Goal: Task Accomplishment & Management: Manage account settings

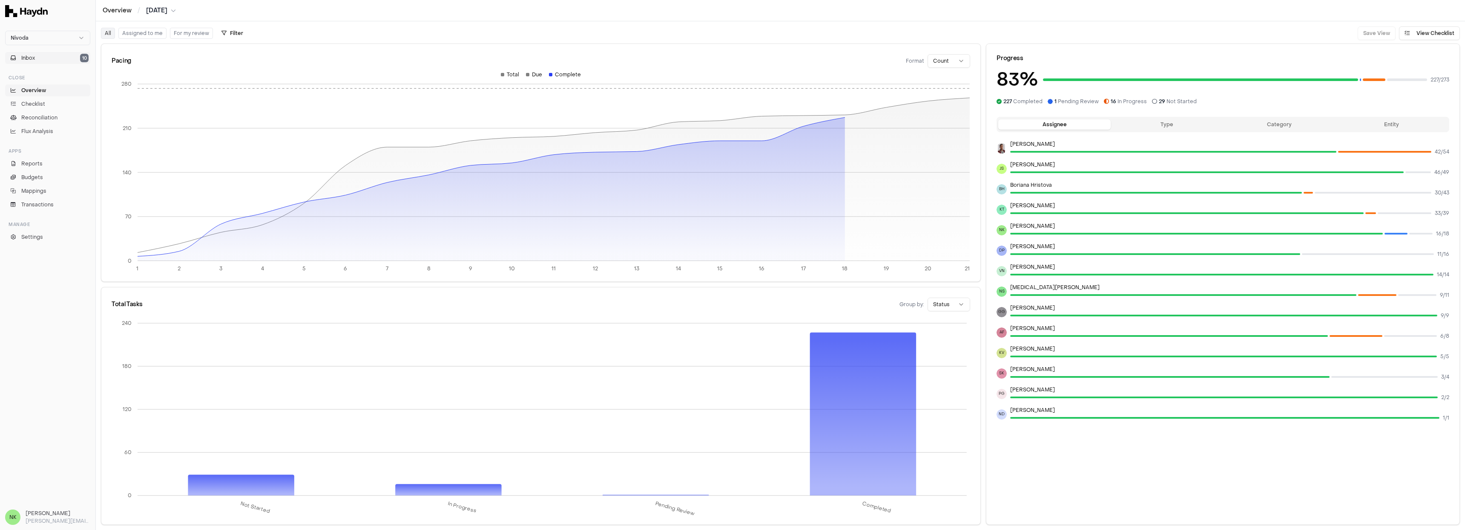
click at [43, 55] on button "Inbox 10" at bounding box center [47, 58] width 85 height 12
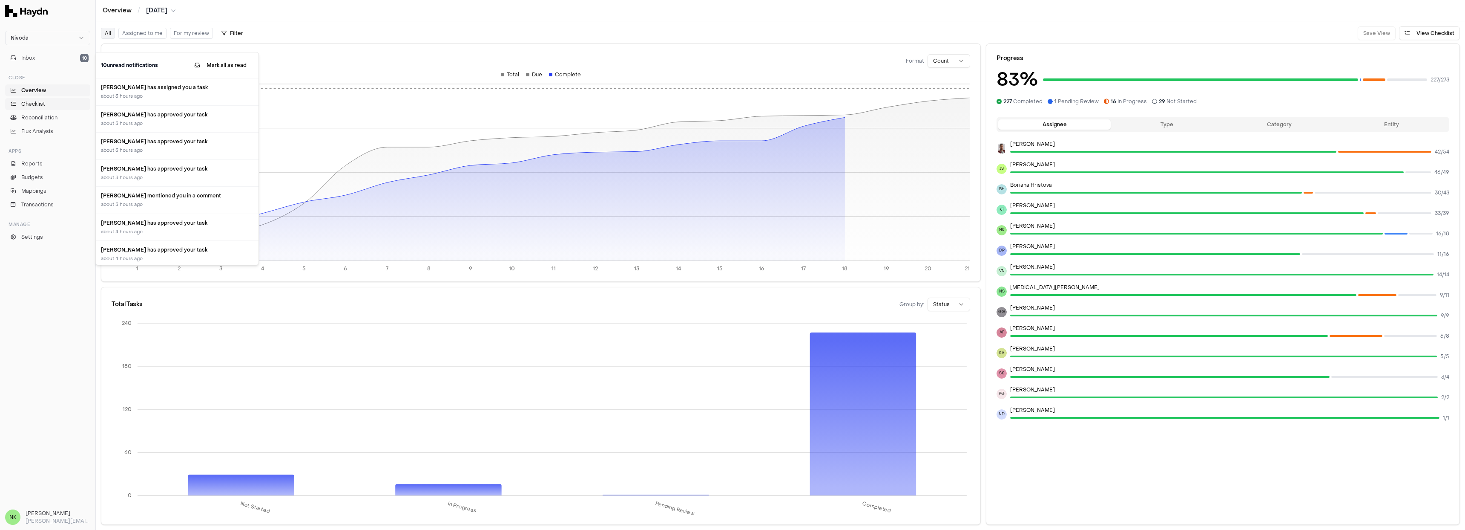
click at [42, 105] on span "Checklist" at bounding box center [33, 104] width 24 height 8
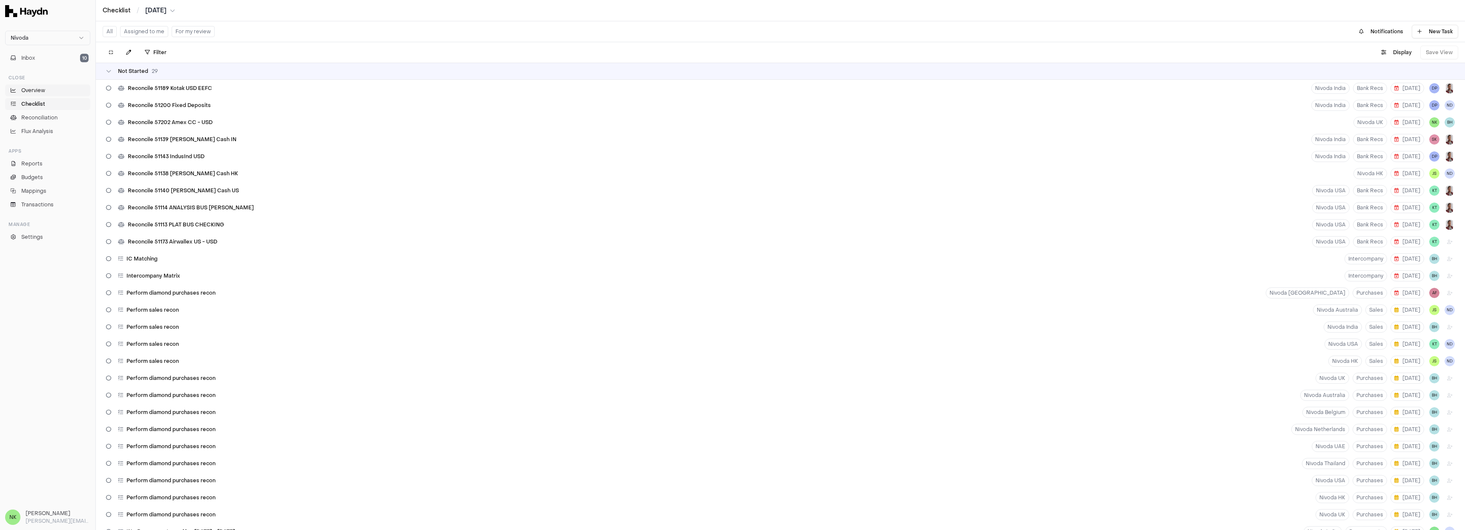
click at [45, 92] on link "Overview" at bounding box center [47, 90] width 85 height 12
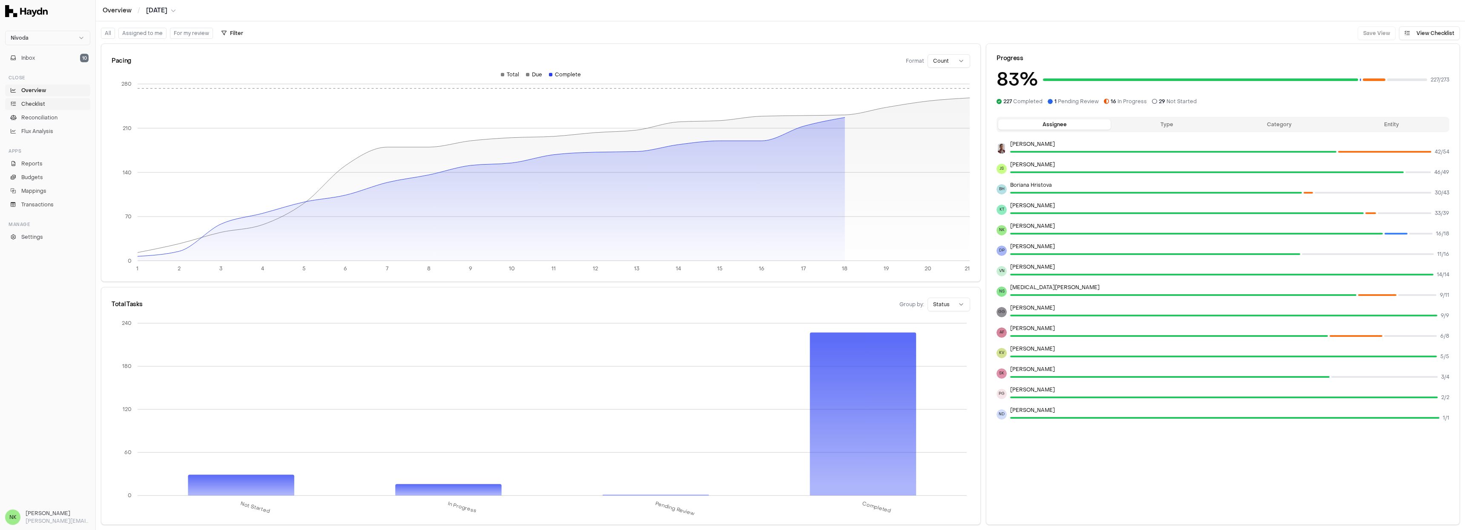
click at [45, 104] on link "Checklist" at bounding box center [47, 104] width 85 height 12
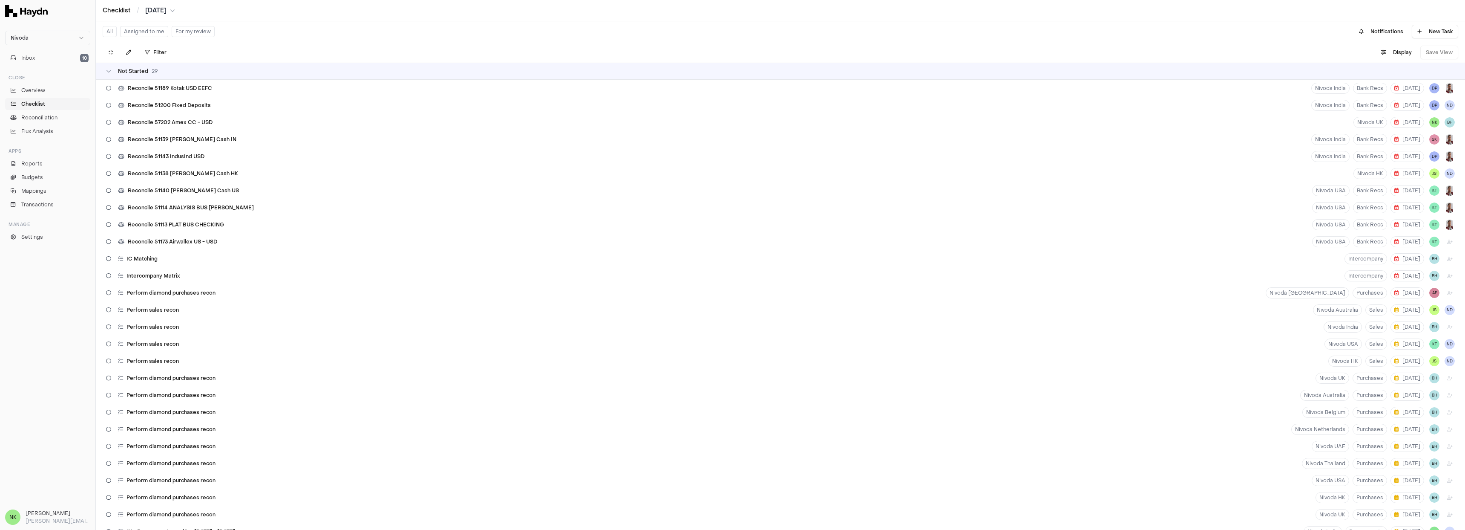
click at [153, 32] on button "Assigned to me" at bounding box center [144, 31] width 48 height 11
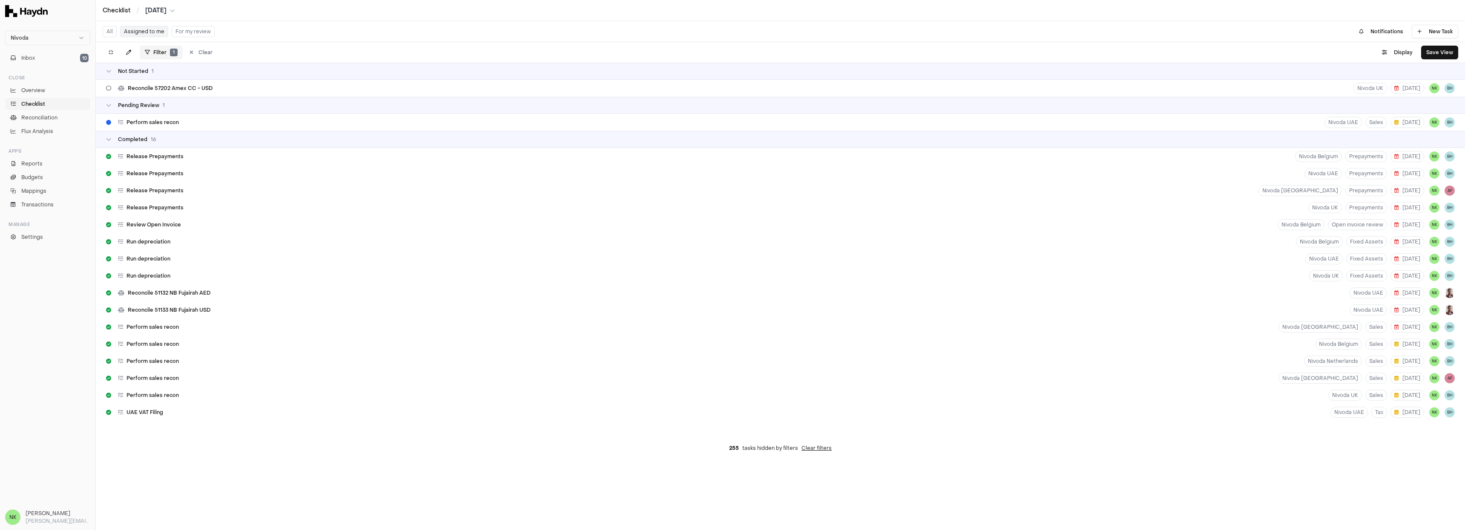
click at [166, 56] on html "Nivoda Inbox 10 Close Overview Checklist Reconciliation Flux Analysis Apps Repo…" at bounding box center [732, 265] width 1465 height 530
click at [249, 112] on html "Nivoda Inbox 10 Close Overview Checklist Reconciliation Flux Analysis Apps Repo…" at bounding box center [732, 265] width 1465 height 530
